Goal: Task Accomplishment & Management: Use online tool/utility

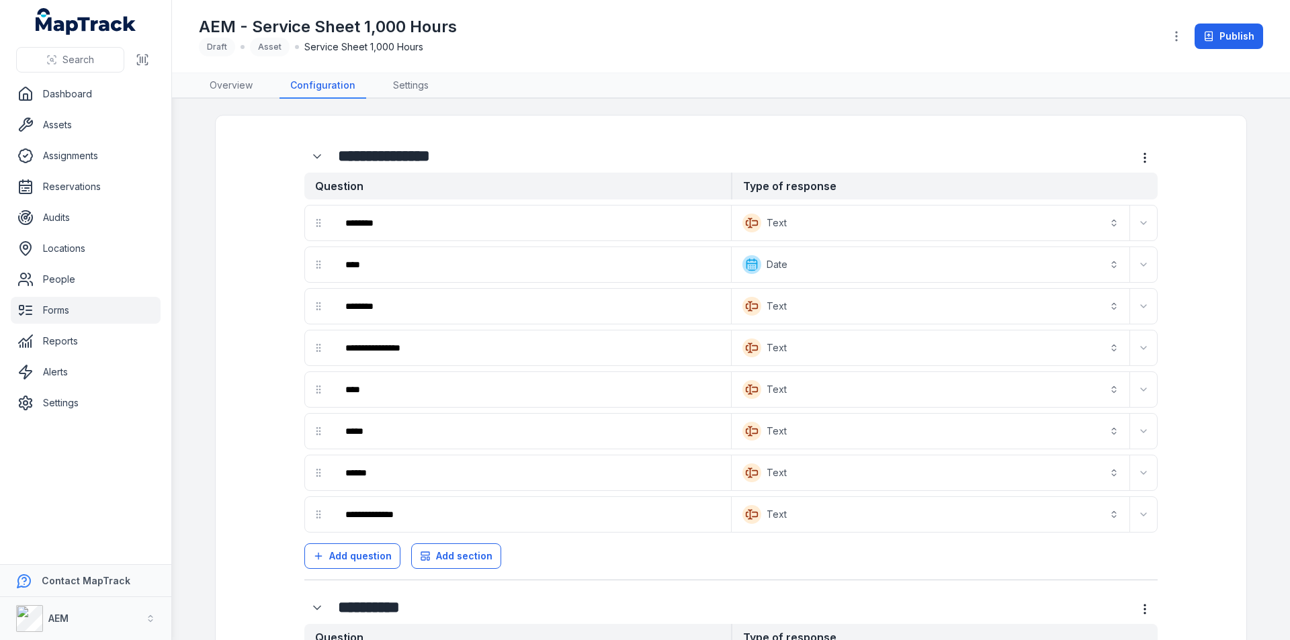
click at [65, 313] on link "Forms" at bounding box center [86, 310] width 150 height 27
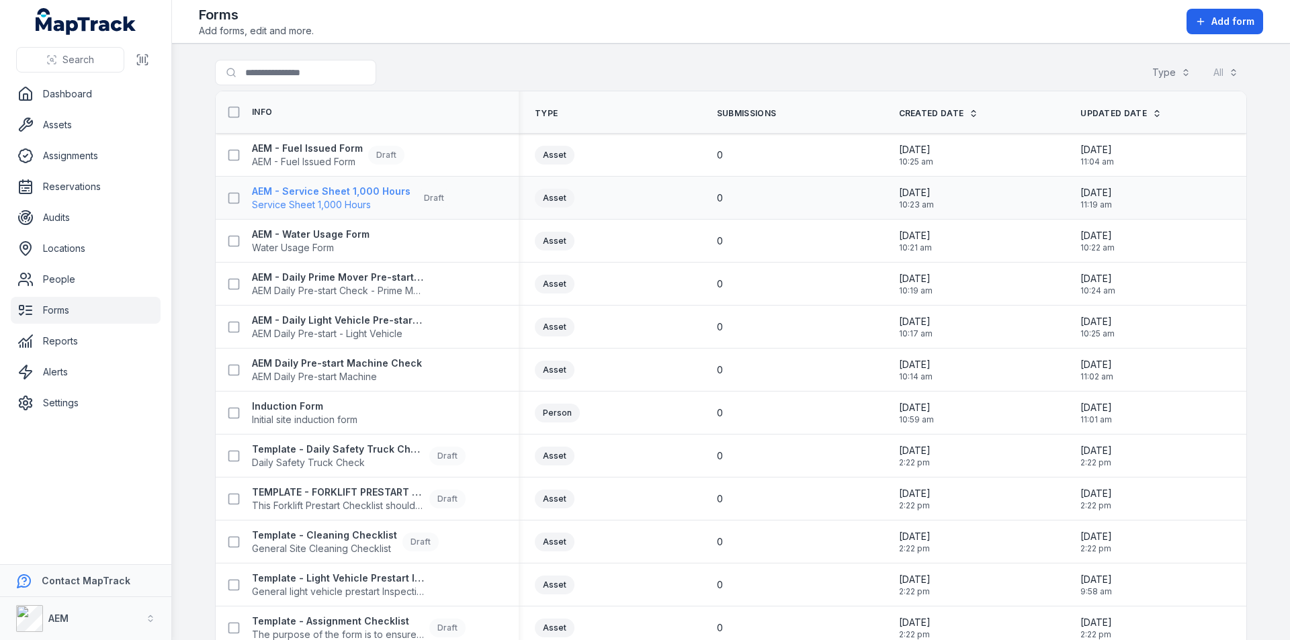
click at [285, 188] on strong "AEM - Service Sheet 1,000 Hours" at bounding box center [331, 191] width 159 height 13
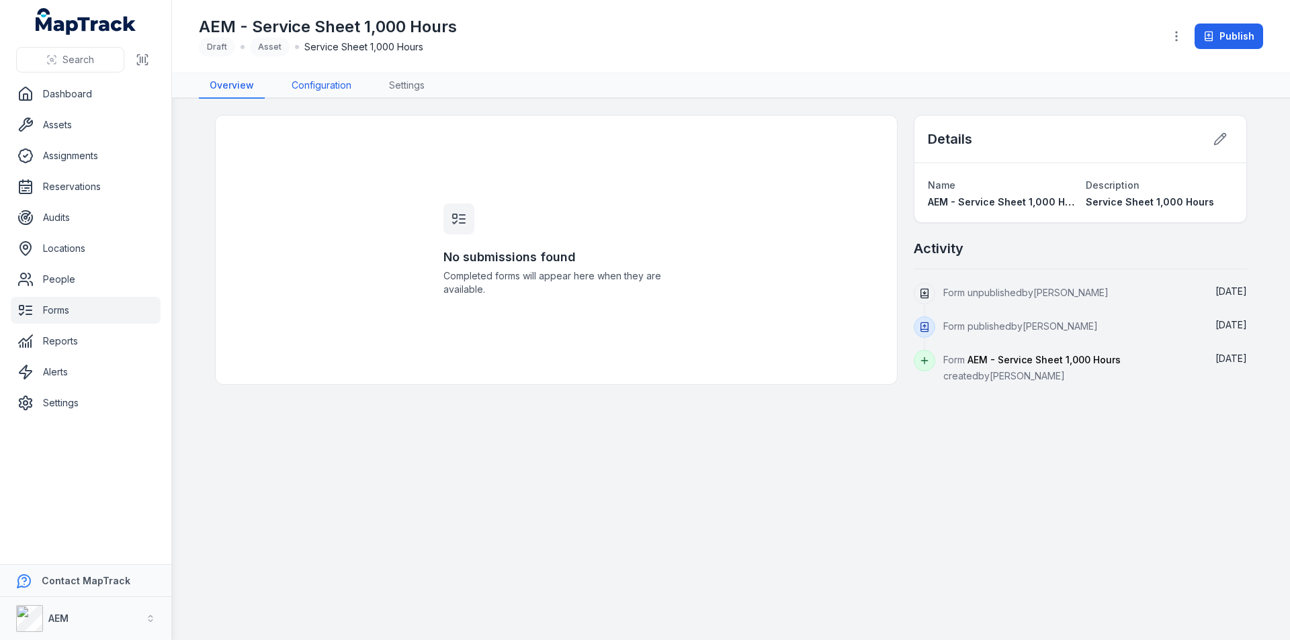
click at [321, 89] on link "Configuration" at bounding box center [321, 86] width 81 height 26
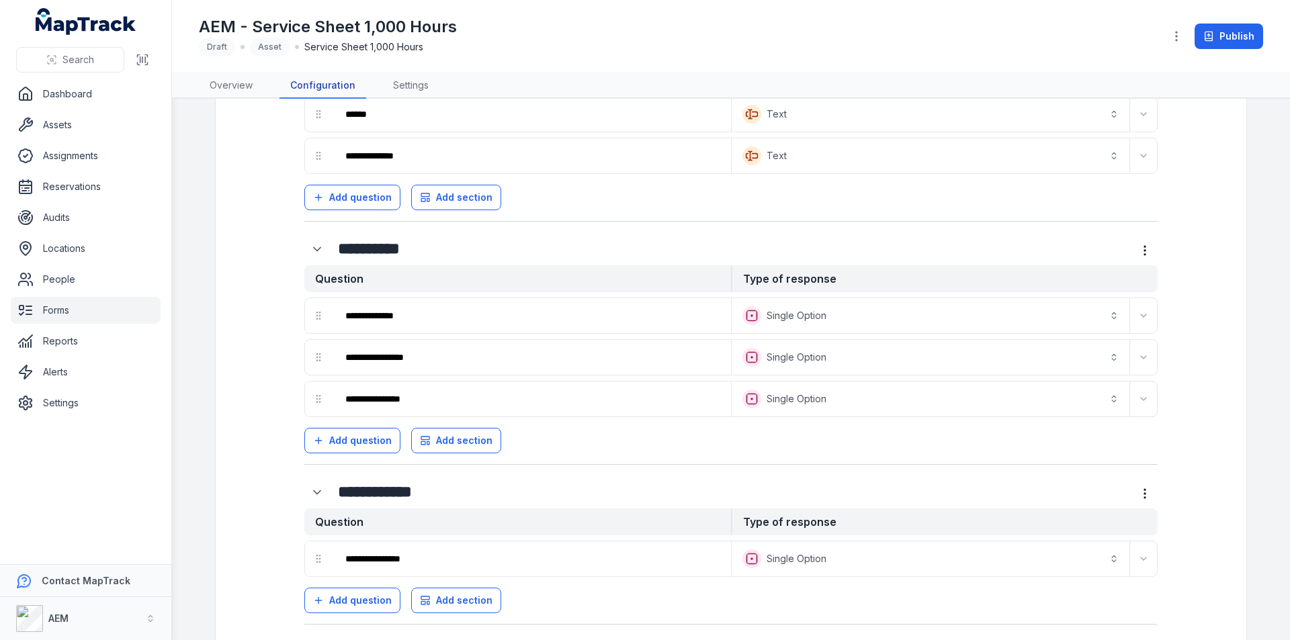
scroll to position [403, 0]
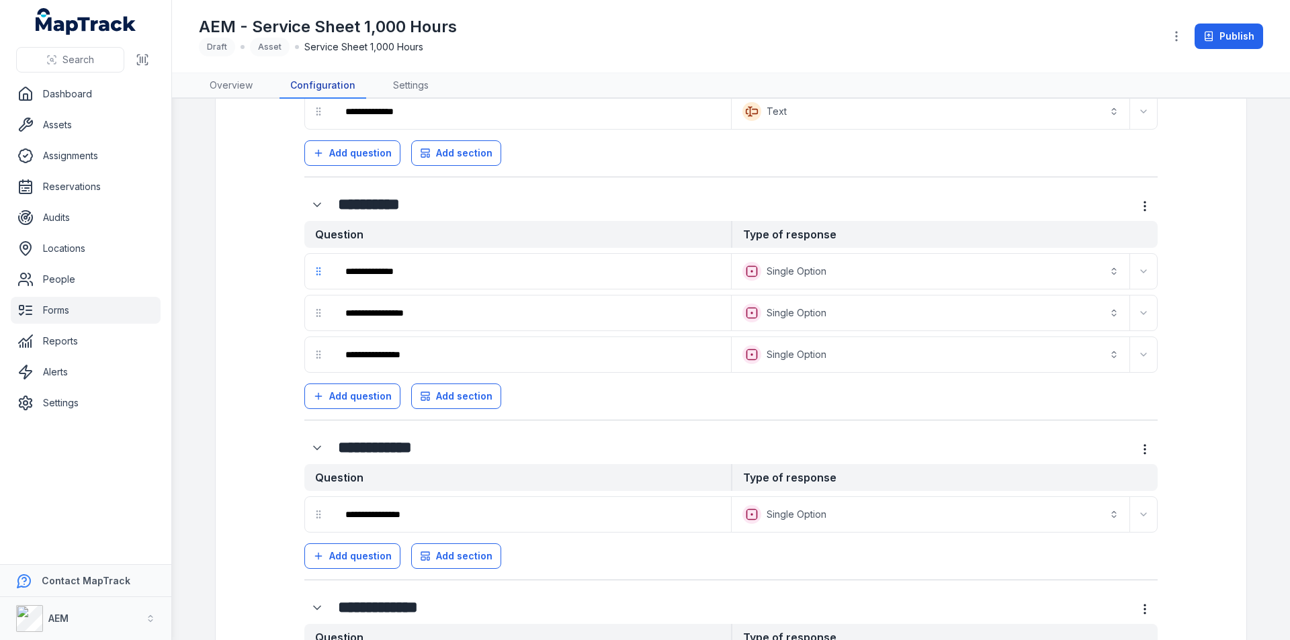
click at [316, 275] on icon "drag" at bounding box center [318, 271] width 11 height 11
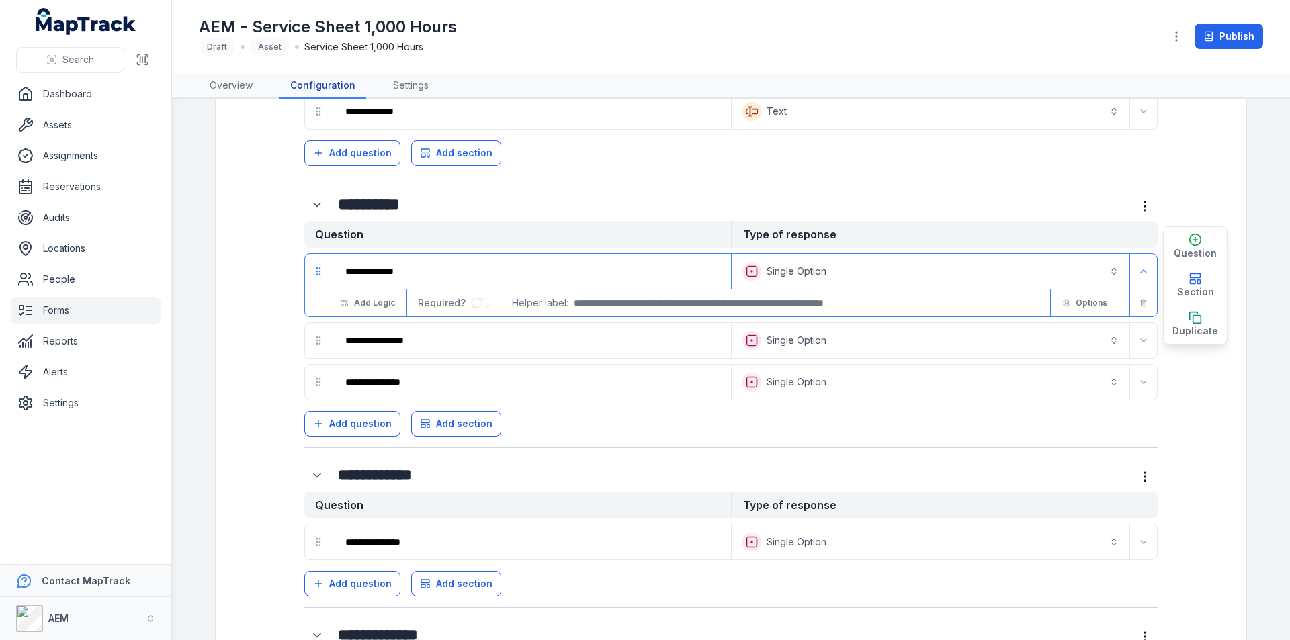
click at [316, 275] on icon "drag" at bounding box center [318, 271] width 11 height 11
click at [1140, 267] on icon "Expand" at bounding box center [1143, 271] width 11 height 11
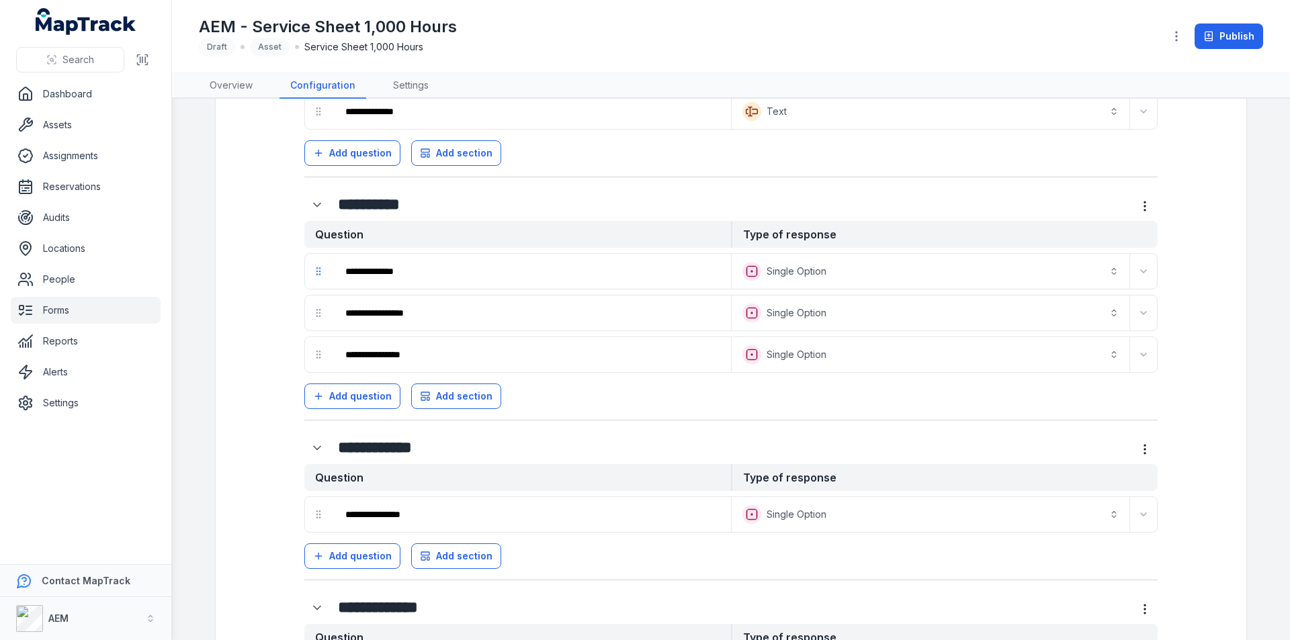
click at [319, 271] on circle "drag" at bounding box center [319, 271] width 1 height 1
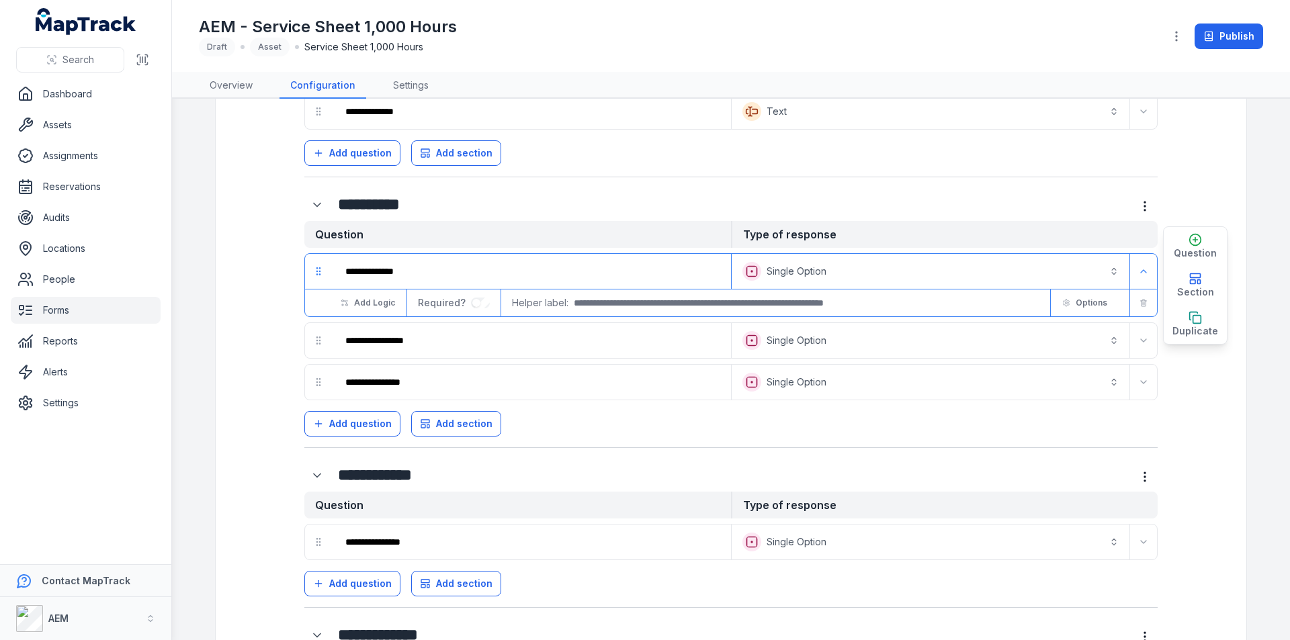
click at [319, 271] on circle "drag" at bounding box center [319, 271] width 1 height 1
click at [1142, 263] on button "Expand" at bounding box center [1142, 271] width 21 height 21
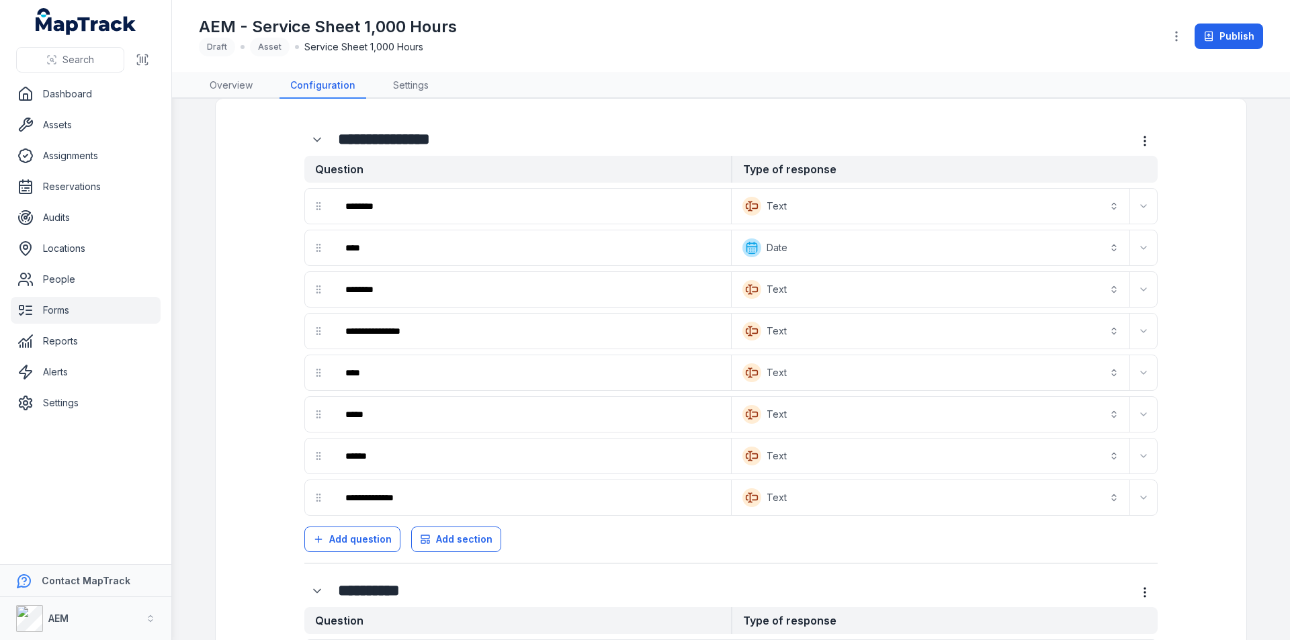
scroll to position [0, 0]
